Goal: Information Seeking & Learning: Learn about a topic

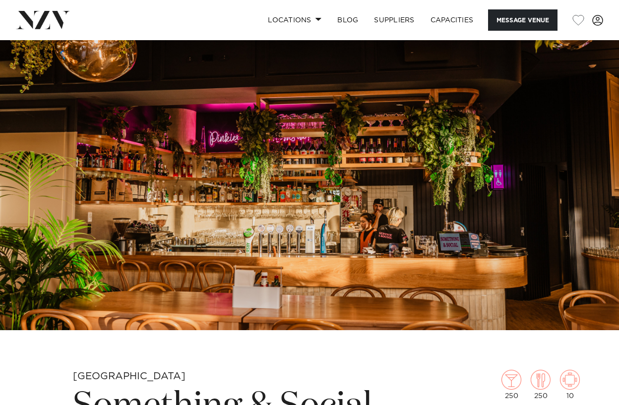
click at [527, 177] on img at bounding box center [309, 185] width 619 height 290
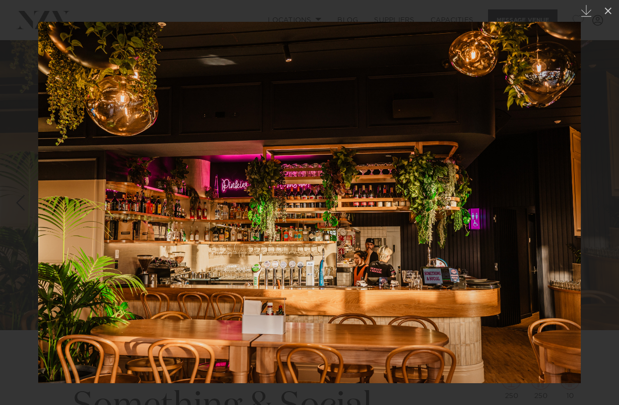
click at [527, 177] on img at bounding box center [309, 203] width 543 height 362
click at [588, 193] on div at bounding box center [309, 202] width 619 height 405
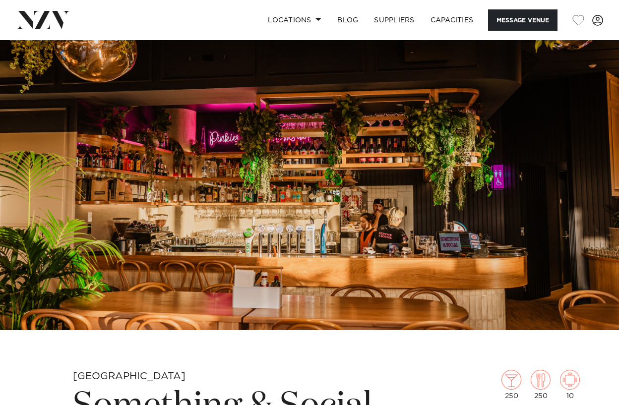
click at [588, 193] on img at bounding box center [309, 185] width 619 height 290
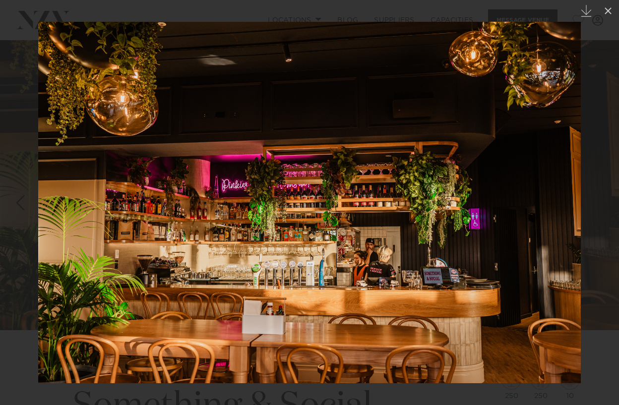
click at [588, 193] on link at bounding box center [602, 203] width 35 height 50
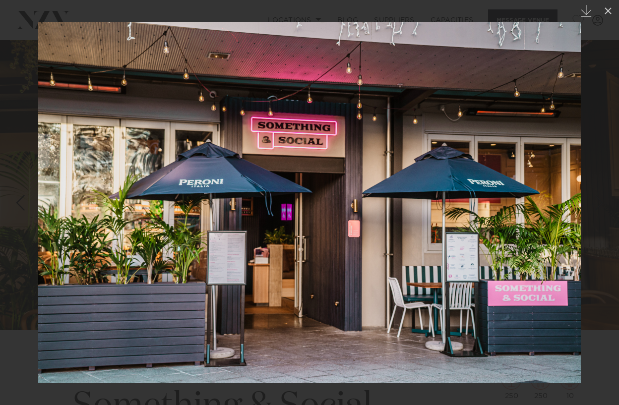
click at [588, 193] on link at bounding box center [602, 203] width 35 height 50
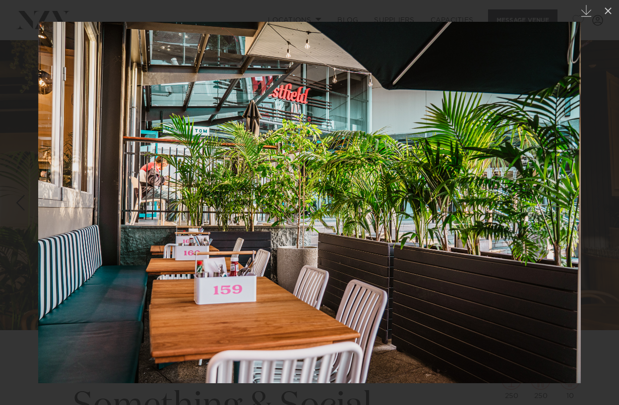
click at [588, 193] on link at bounding box center [602, 203] width 35 height 50
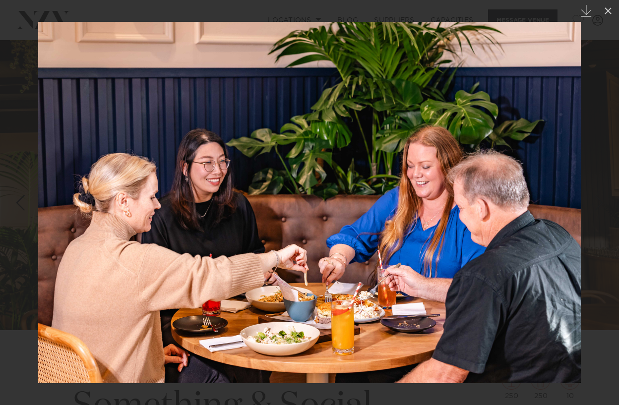
click at [588, 193] on link at bounding box center [602, 203] width 35 height 50
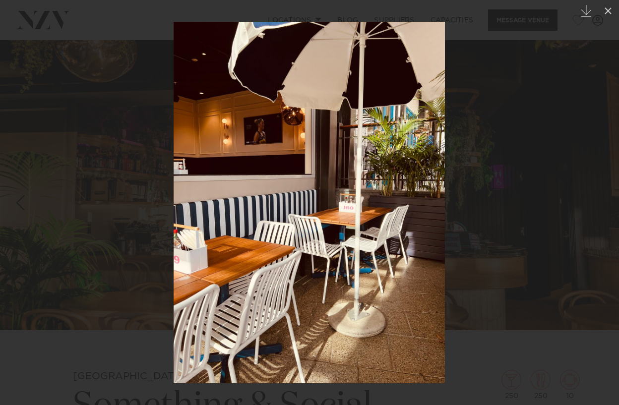
click at [588, 193] on link at bounding box center [602, 203] width 35 height 50
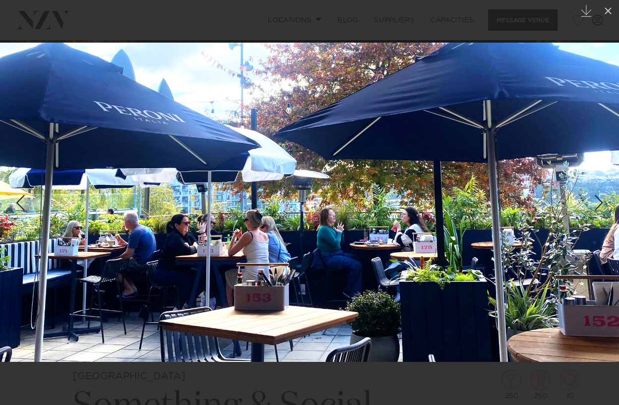
click at [588, 193] on link at bounding box center [602, 203] width 35 height 50
